Goal: Task Accomplishment & Management: Use online tool/utility

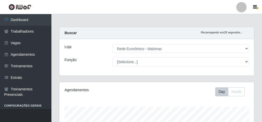
select select "194"
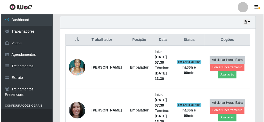
scroll to position [178, 0]
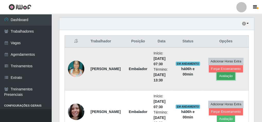
click at [225, 75] on button "Avaliação" at bounding box center [226, 76] width 18 height 7
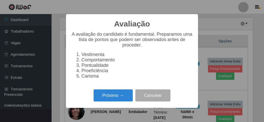
scroll to position [107, 193]
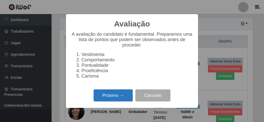
click at [113, 98] on button "Próximo →" at bounding box center [112, 96] width 39 height 12
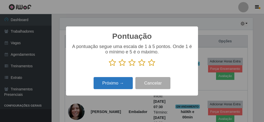
scroll to position [257428, 257341]
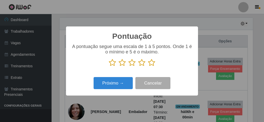
click at [152, 64] on icon at bounding box center [151, 63] width 7 height 8
click at [148, 67] on input "radio" at bounding box center [148, 67] width 0 height 0
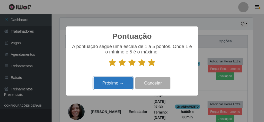
click at [123, 83] on button "Próximo →" at bounding box center [112, 83] width 39 height 12
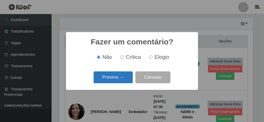
click at [124, 81] on button "Próximo →" at bounding box center [112, 78] width 39 height 12
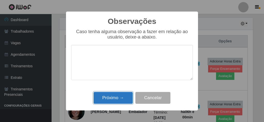
click at [124, 94] on button "Próximo →" at bounding box center [112, 98] width 39 height 12
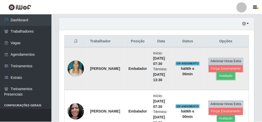
scroll to position [107, 195]
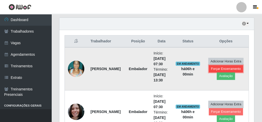
click at [234, 68] on button "Forçar Encerramento" at bounding box center [226, 68] width 35 height 7
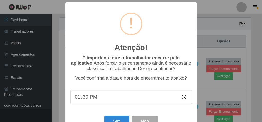
scroll to position [107, 193]
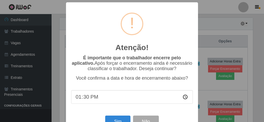
click at [116, 117] on div "Sim Não" at bounding box center [132, 121] width 122 height 15
click at [116, 119] on button "Sim" at bounding box center [117, 122] width 25 height 12
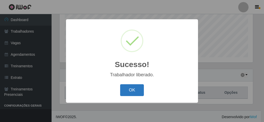
click at [141, 92] on button "OK" at bounding box center [132, 90] width 24 height 12
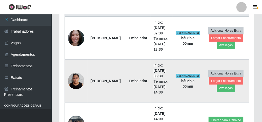
scroll to position [189, 0]
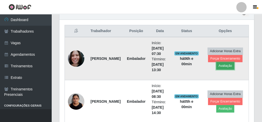
click at [232, 65] on button "Avaliação" at bounding box center [226, 65] width 18 height 7
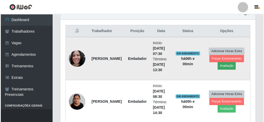
scroll to position [107, 193]
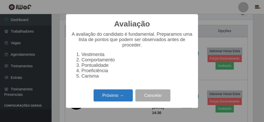
click at [118, 95] on button "Próximo →" at bounding box center [112, 96] width 39 height 12
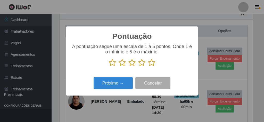
click at [152, 65] on icon at bounding box center [151, 63] width 7 height 8
click at [148, 67] on input "radio" at bounding box center [148, 67] width 0 height 0
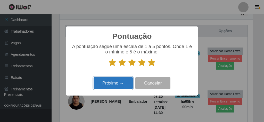
click at [111, 83] on button "Próximo →" at bounding box center [112, 83] width 39 height 12
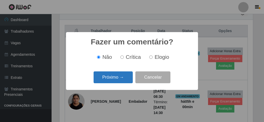
click at [122, 77] on button "Próximo →" at bounding box center [112, 78] width 39 height 12
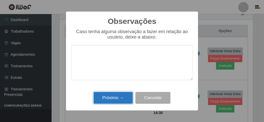
click at [106, 97] on button "Próximo →" at bounding box center [112, 98] width 39 height 12
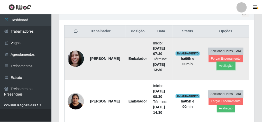
scroll to position [107, 195]
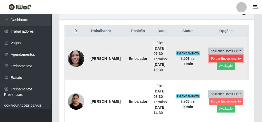
click at [215, 55] on button "Forçar Encerramento" at bounding box center [226, 58] width 35 height 7
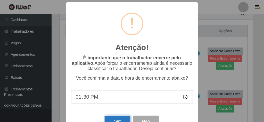
click at [116, 121] on button "Sim" at bounding box center [117, 122] width 25 height 12
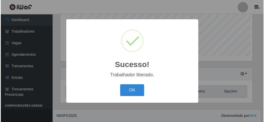
scroll to position [0, 0]
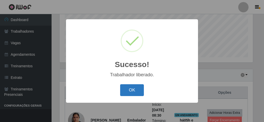
click at [137, 90] on button "OK" at bounding box center [132, 90] width 24 height 12
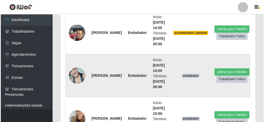
scroll to position [250, 0]
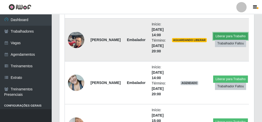
click at [223, 35] on button "Liberar para Trabalho" at bounding box center [230, 36] width 35 height 7
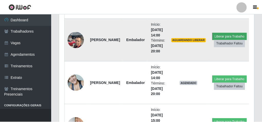
scroll to position [107, 193]
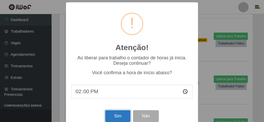
click at [120, 118] on button "Sim" at bounding box center [117, 116] width 25 height 12
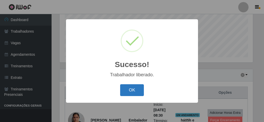
click at [137, 87] on button "OK" at bounding box center [132, 90] width 24 height 12
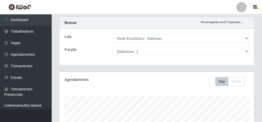
scroll to position [3, 0]
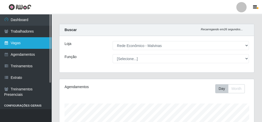
click at [24, 46] on link "Vagas" at bounding box center [26, 43] width 52 height 12
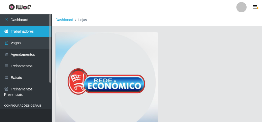
click at [29, 28] on link "Trabalhadores" at bounding box center [26, 32] width 52 height 12
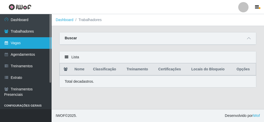
click at [39, 42] on link "Vagas" at bounding box center [26, 43] width 52 height 12
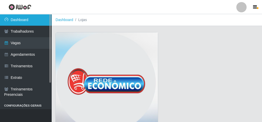
click at [22, 18] on link "Dashboard" at bounding box center [26, 20] width 52 height 12
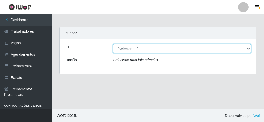
click at [147, 49] on select "[Selecione...] Rede Econômico - Malvinas Rede Econômico - Prata" at bounding box center [182, 48] width 138 height 9
select select "194"
click at [113, 44] on select "[Selecione...] Rede Econômico - Malvinas Rede Econômico - Prata" at bounding box center [182, 48] width 138 height 9
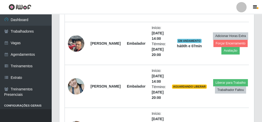
scroll to position [247, 0]
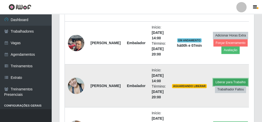
click at [213, 79] on button "Liberar para Trabalho" at bounding box center [230, 82] width 35 height 7
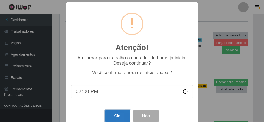
click at [117, 116] on button "Sim" at bounding box center [117, 116] width 25 height 12
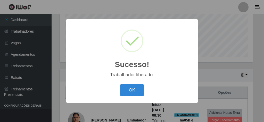
click at [120, 84] on button "OK" at bounding box center [132, 90] width 24 height 12
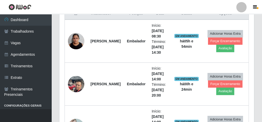
scroll to position [209, 0]
